Goal: Obtain resource: Download file/media

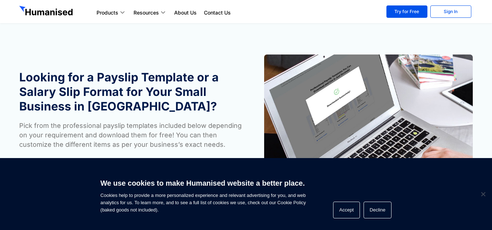
click at [207, 99] on h1 "Looking for a Payslip Template or a Salary Slip Format for Your Small Business …" at bounding box center [130, 92] width 223 height 44
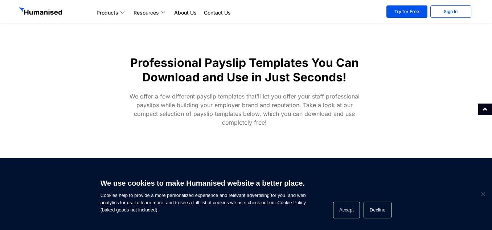
scroll to position [109, 0]
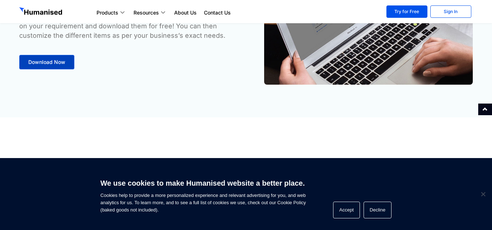
click at [62, 67] on link "Download Now" at bounding box center [46, 62] width 55 height 15
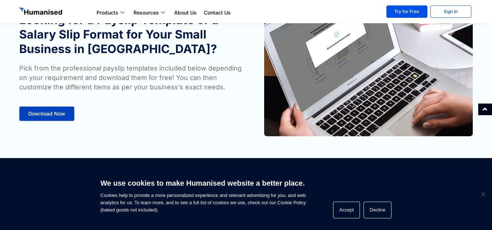
scroll to position [45, 0]
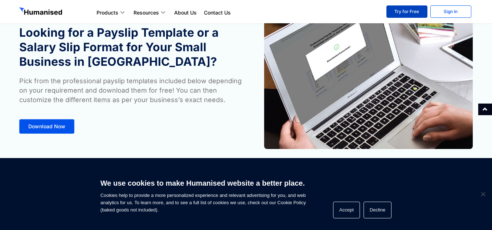
click at [409, 11] on link "Try for Free" at bounding box center [406, 11] width 41 height 12
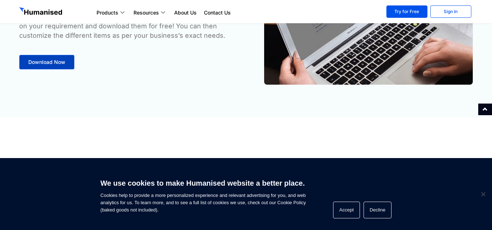
click at [59, 64] on span "Download Now" at bounding box center [46, 61] width 37 height 5
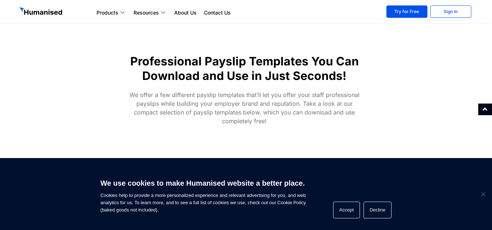
scroll to position [226, 0]
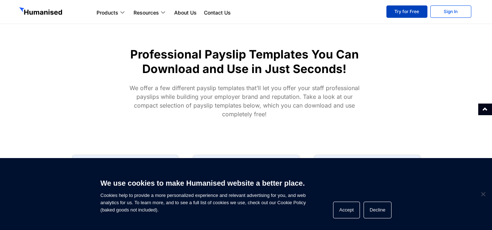
click at [407, 11] on link "Try for Free" at bounding box center [406, 11] width 41 height 12
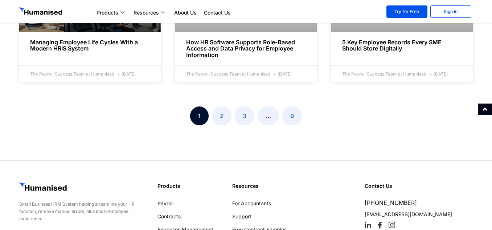
scroll to position [906, 0]
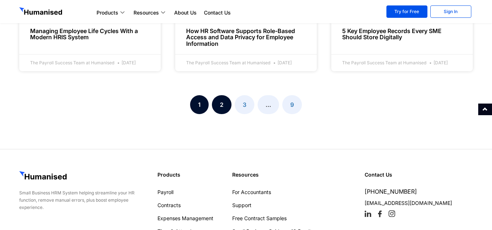
click at [226, 114] on link "Page 2" at bounding box center [222, 104] width 20 height 19
